Goal: Find specific page/section: Find specific page/section

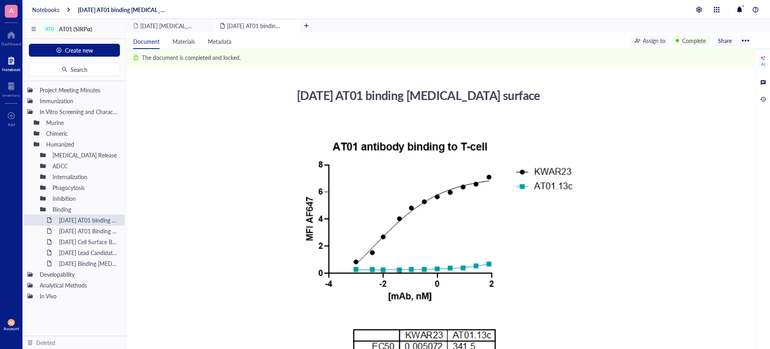
click at [10, 61] on div at bounding box center [11, 60] width 18 height 13
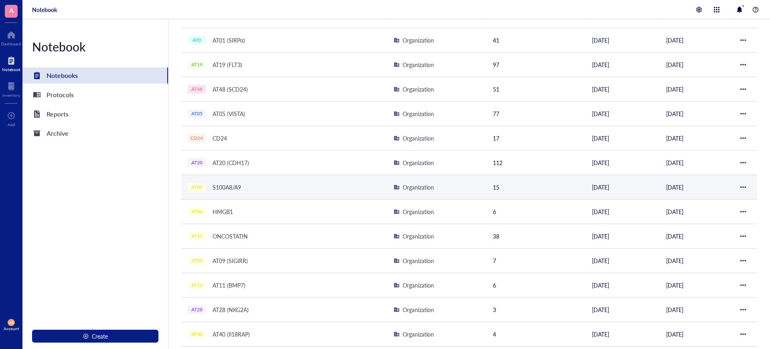
scroll to position [100, 0]
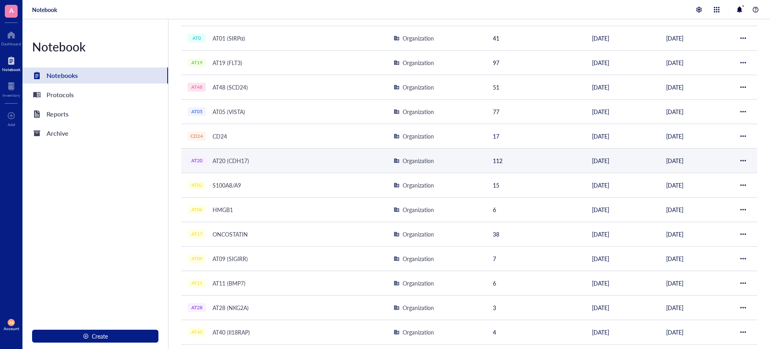
click at [226, 162] on div "AT20 (CDH17)" at bounding box center [231, 160] width 44 height 11
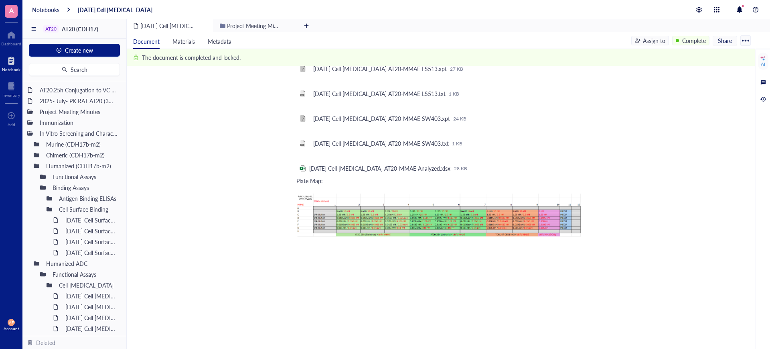
scroll to position [1454, 0]
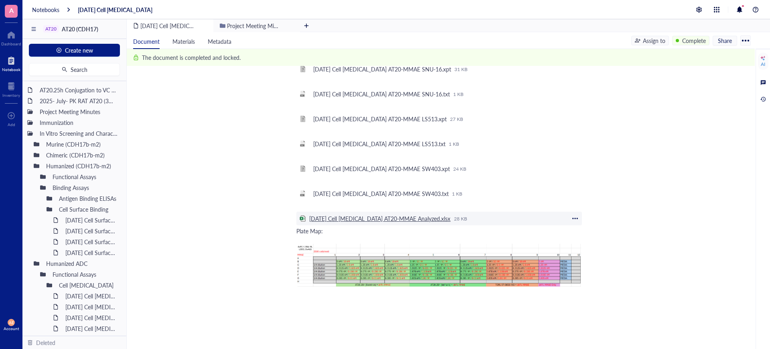
click at [398, 215] on div "[DATE] Cell [MEDICAL_DATA] AT20-MMAE Analyzed.xlsx" at bounding box center [380, 218] width 142 height 7
